Goal: Find specific page/section: Find specific page/section

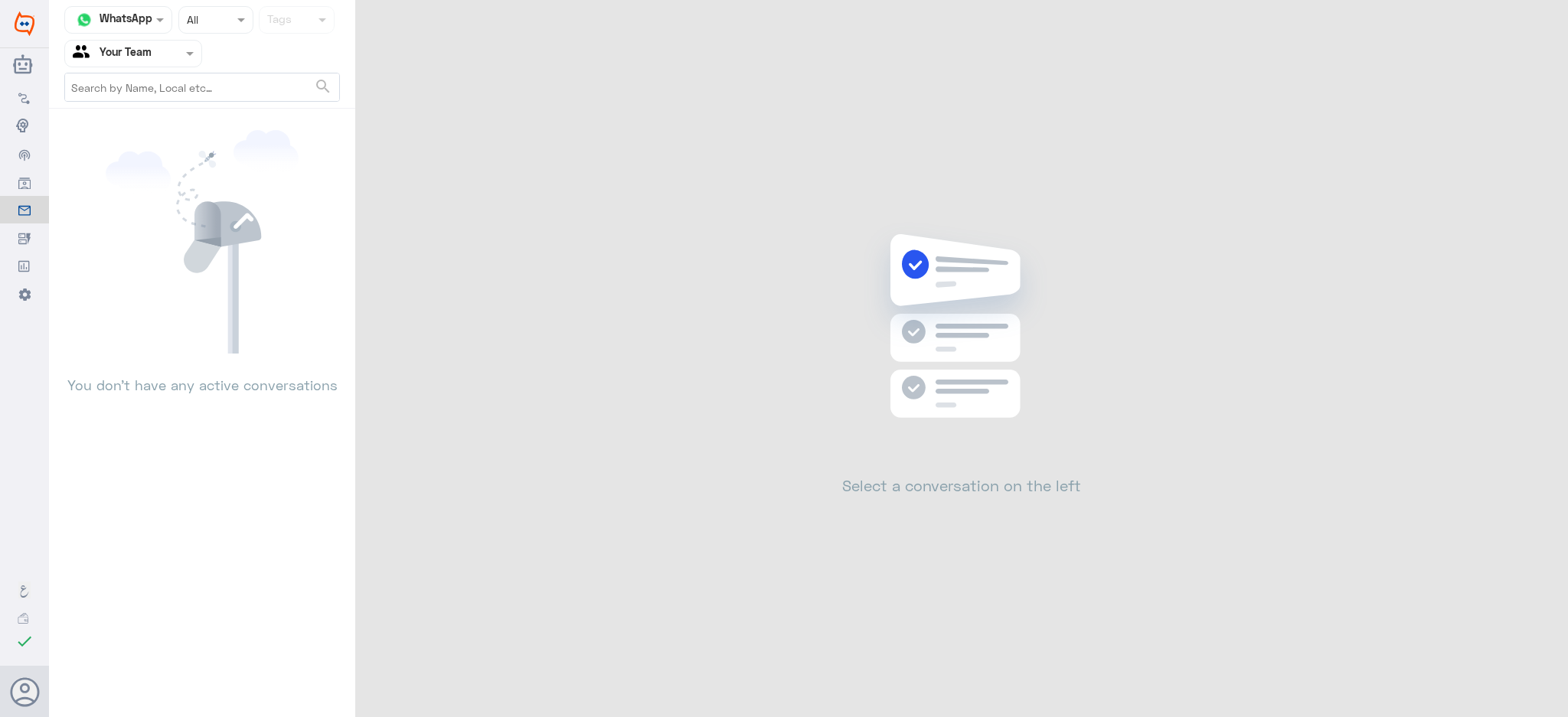
click at [106, 43] on div "Your Team" at bounding box center [112, 53] width 78 height 23
click at [130, 176] on Team "Your Team" at bounding box center [125, 171] width 52 height 13
